Goal: Task Accomplishment & Management: Manage account settings

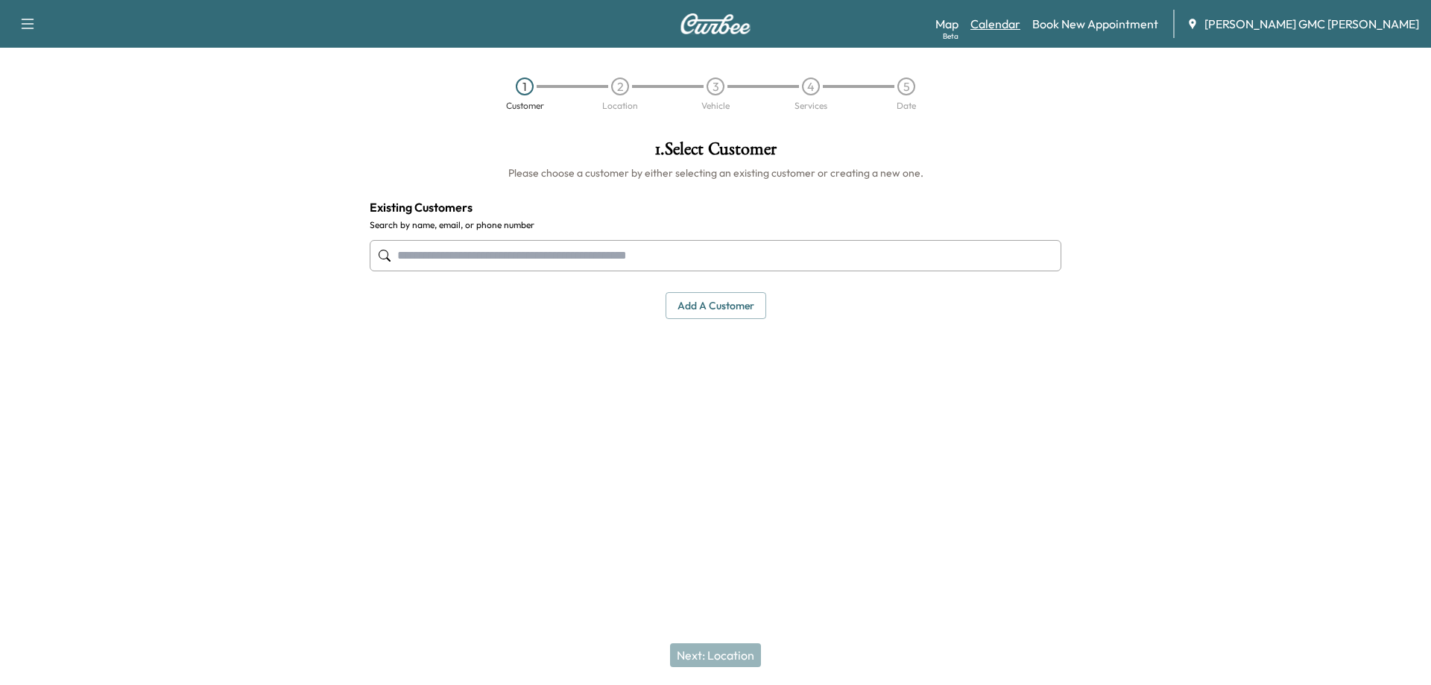
click at [1020, 25] on link "Calendar" at bounding box center [995, 24] width 50 height 18
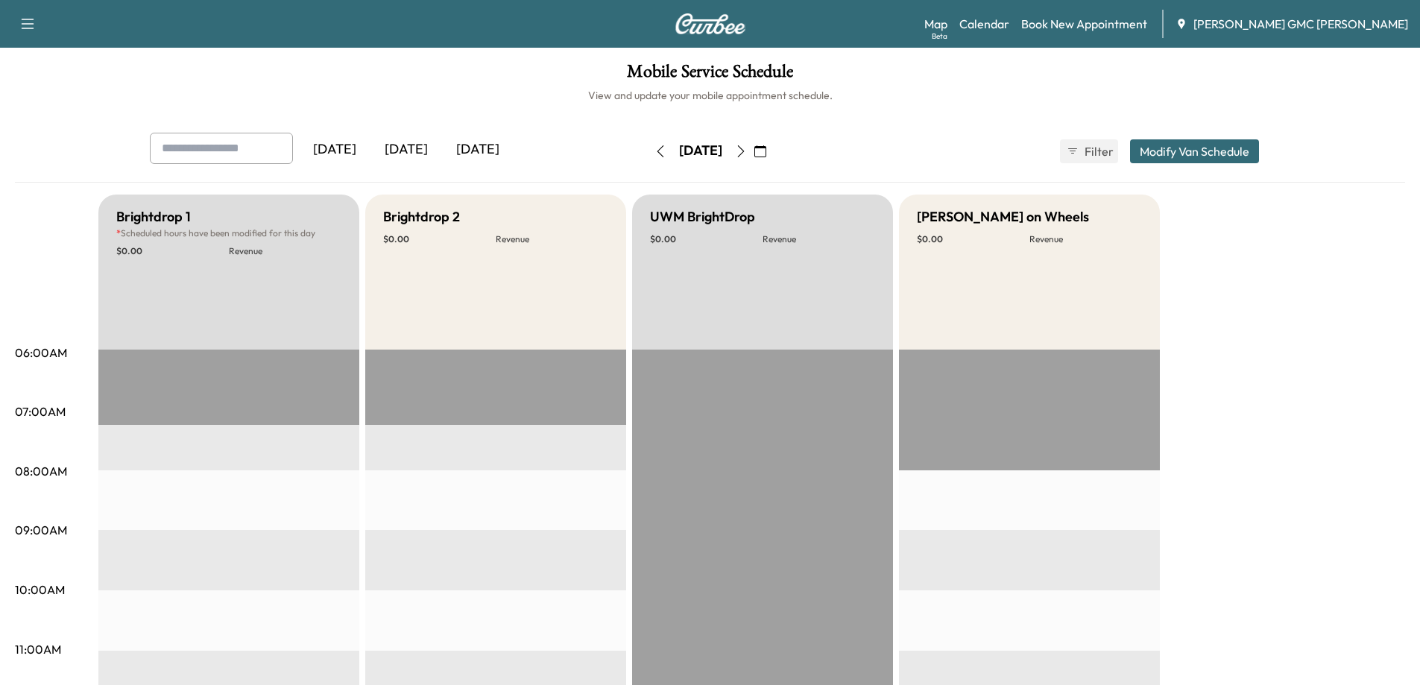
click at [747, 156] on icon "button" at bounding box center [741, 151] width 12 height 12
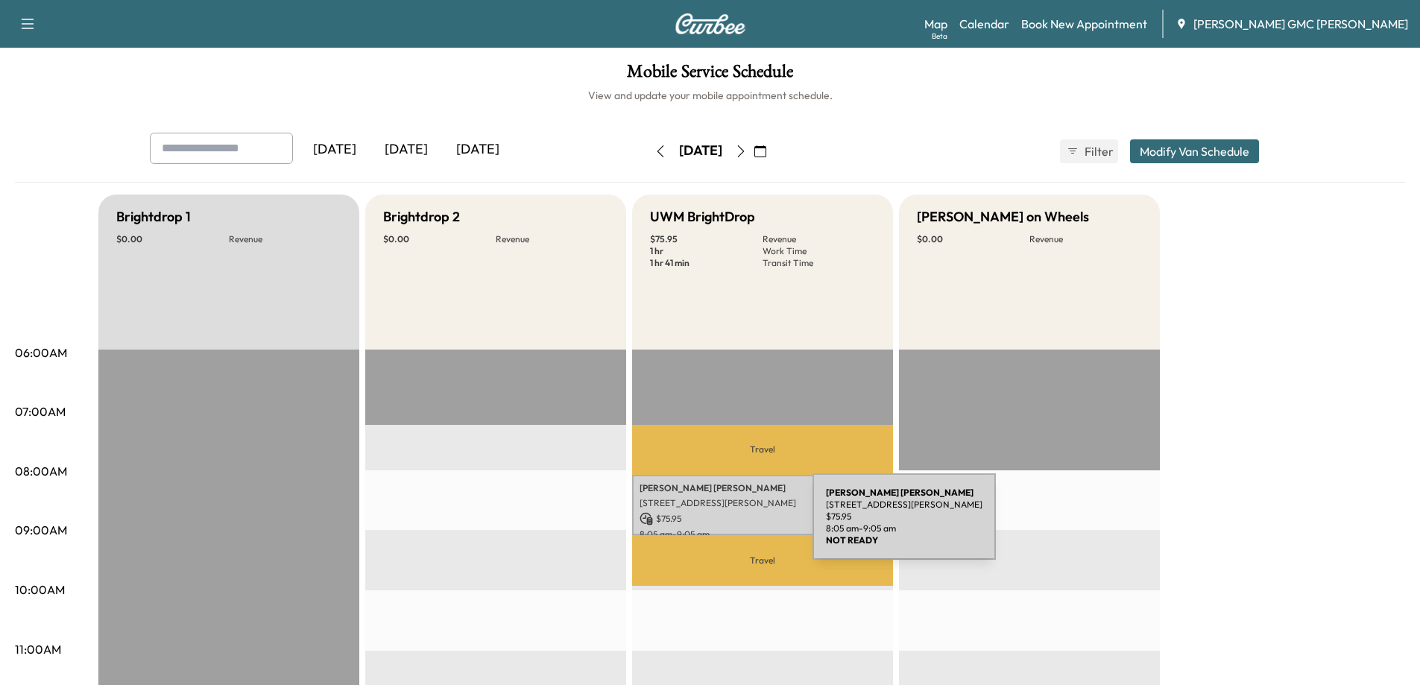
click at [700, 525] on div "[PERSON_NAME] [STREET_ADDRESS][PERSON_NAME] $ 75.95 8:05 am - 9:05 am" at bounding box center [762, 505] width 261 height 60
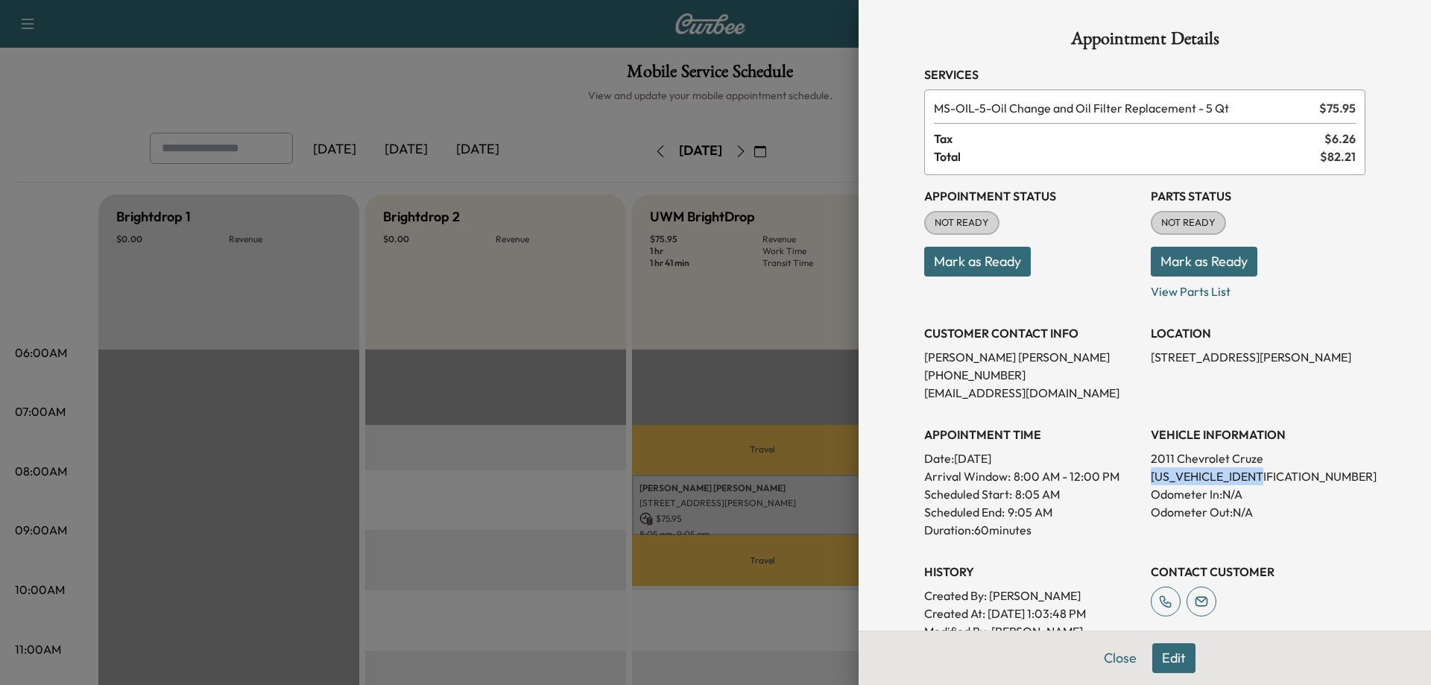
drag, startPoint x: 1139, startPoint y: 475, endPoint x: 1253, endPoint y: 475, distance: 114.0
click at [1253, 475] on p "[US_VEHICLE_IDENTIFICATION_NUMBER]" at bounding box center [1258, 476] width 215 height 18
copy p "[US_VEHICLE_IDENTIFICATION_NUMBER]"
click at [300, 96] on div at bounding box center [715, 342] width 1431 height 685
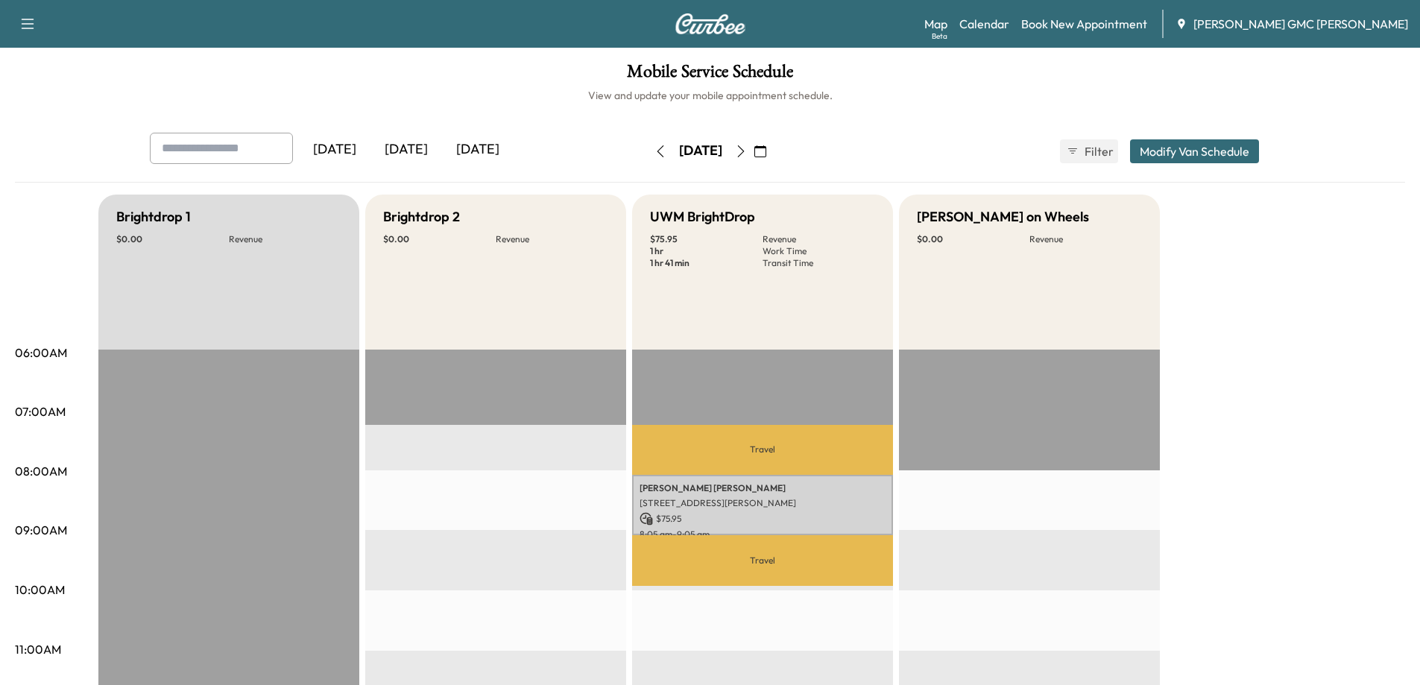
click at [721, 535] on p "Travel" at bounding box center [762, 560] width 261 height 51
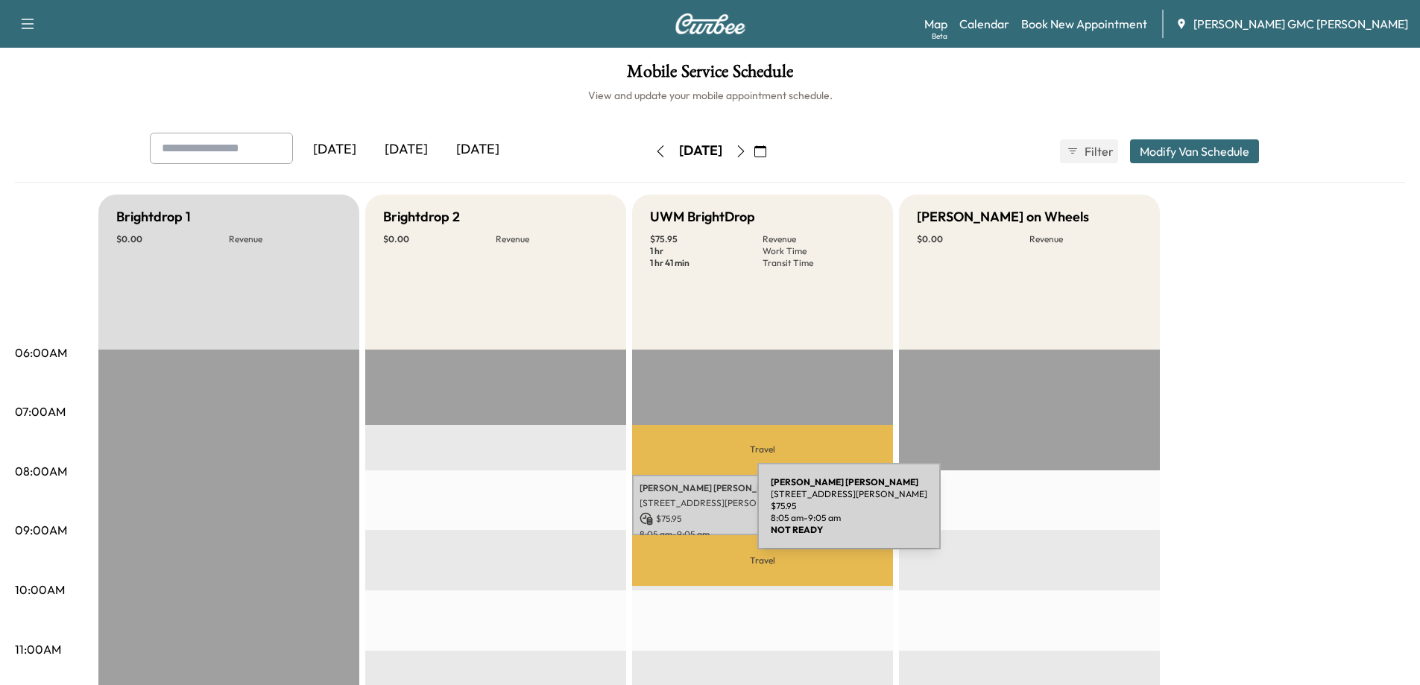
click at [716, 499] on p "[STREET_ADDRESS][PERSON_NAME]" at bounding box center [762, 503] width 246 height 12
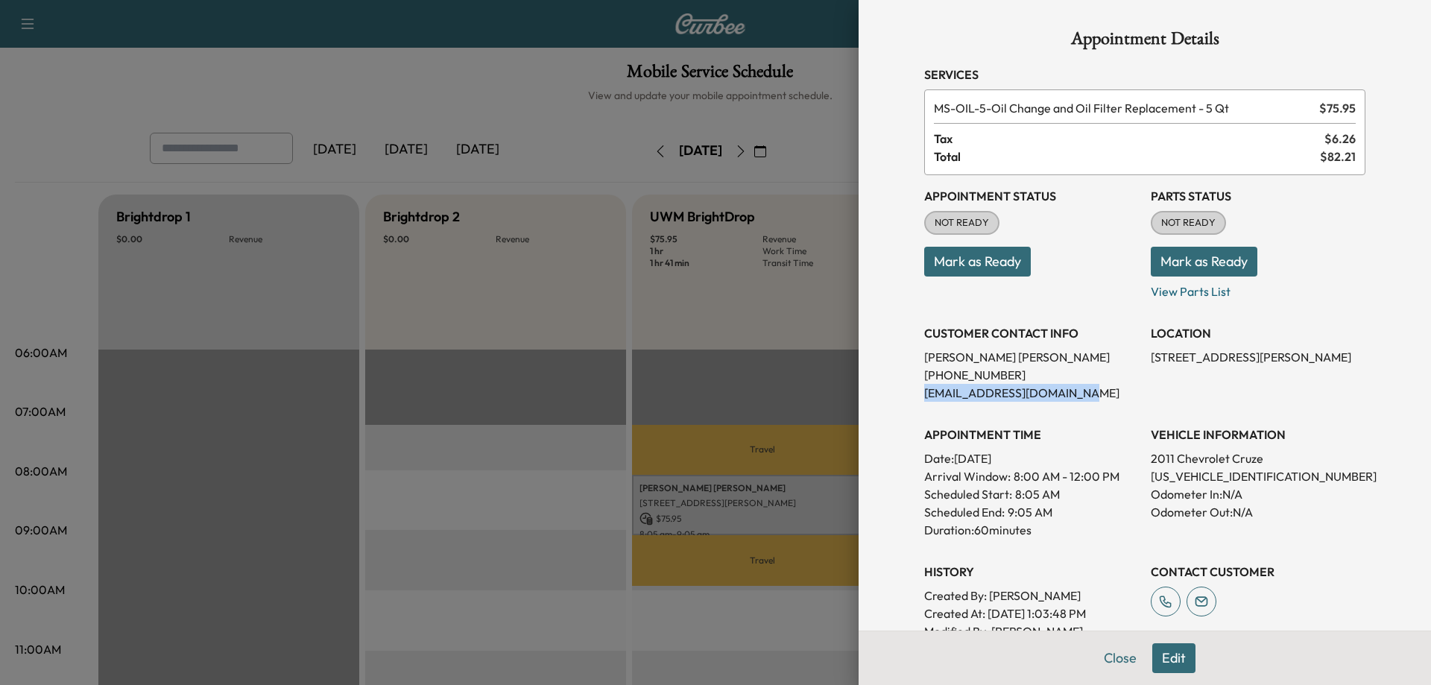
drag, startPoint x: 1077, startPoint y: 393, endPoint x: 914, endPoint y: 406, distance: 163.7
click at [924, 406] on div "Appointment Status NOT READY Mark as Ready Parts Status NOT READY Mark as Ready…" at bounding box center [1144, 416] width 441 height 483
copy p "[EMAIL_ADDRESS][DOMAIN_NAME]"
